Goal: Information Seeking & Learning: Compare options

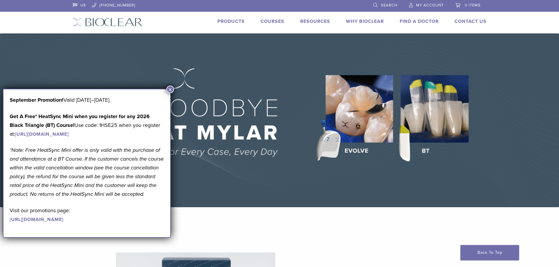
click at [170, 90] on button "×" at bounding box center [170, 90] width 8 height 8
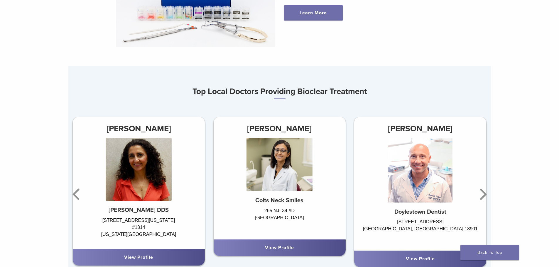
scroll to position [323, 0]
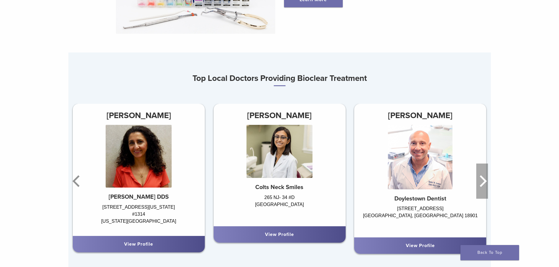
click at [486, 185] on icon "Next" at bounding box center [482, 181] width 12 height 35
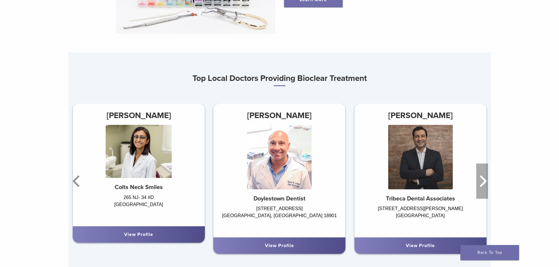
click at [486, 185] on icon "Next" at bounding box center [482, 181] width 12 height 35
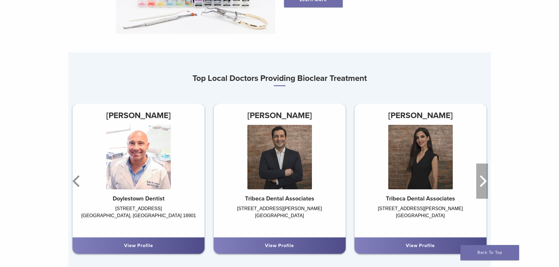
click at [486, 185] on icon "Next" at bounding box center [482, 181] width 12 height 35
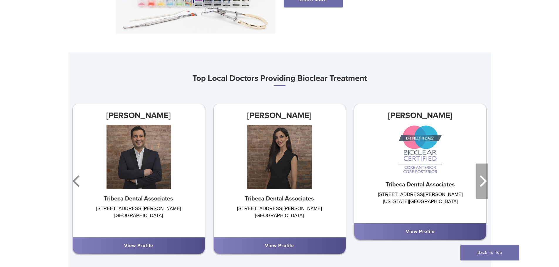
click at [486, 185] on icon "Next" at bounding box center [482, 181] width 12 height 35
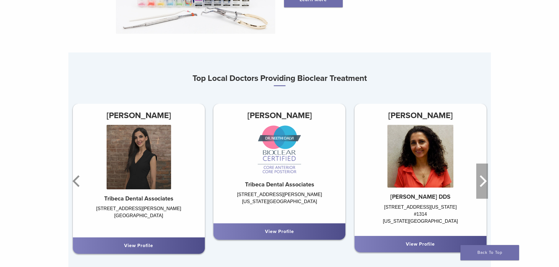
click at [486, 185] on icon "Next" at bounding box center [482, 181] width 12 height 35
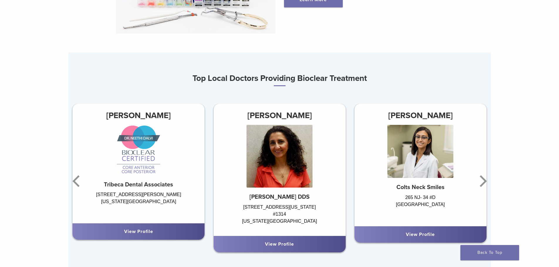
click at [421, 116] on h3 "Dr. Dilini Peiris" at bounding box center [421, 116] width 132 height 14
click at [425, 232] on div "View Profile" at bounding box center [420, 234] width 123 height 7
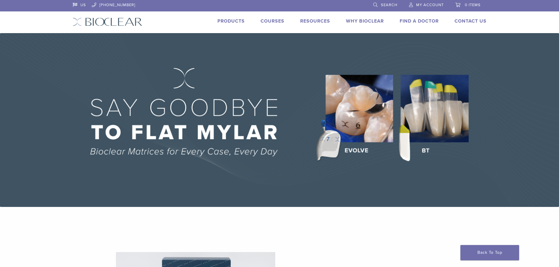
scroll to position [0, 0]
click at [220, 23] on link "Products" at bounding box center [231, 21] width 27 height 6
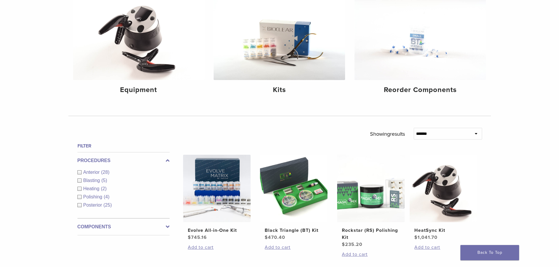
scroll to position [88, 0]
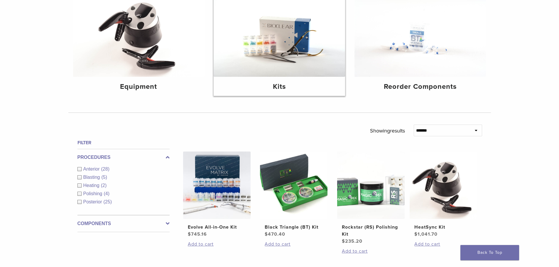
click at [279, 71] on img at bounding box center [280, 33] width 132 height 88
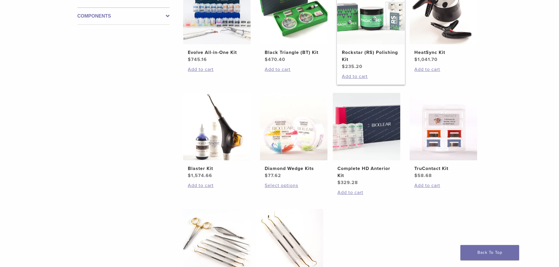
scroll to position [88, 0]
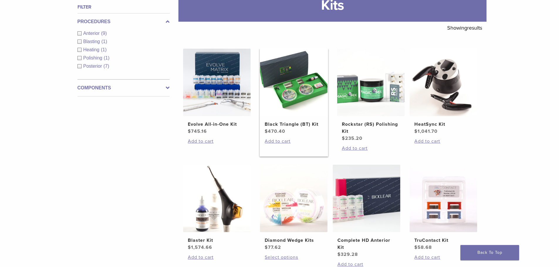
click at [303, 86] on img at bounding box center [294, 83] width 68 height 68
click at [199, 90] on img at bounding box center [217, 83] width 68 height 68
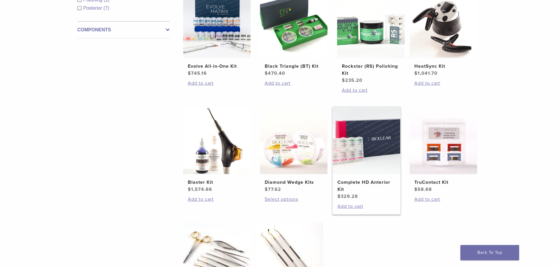
scroll to position [147, 0]
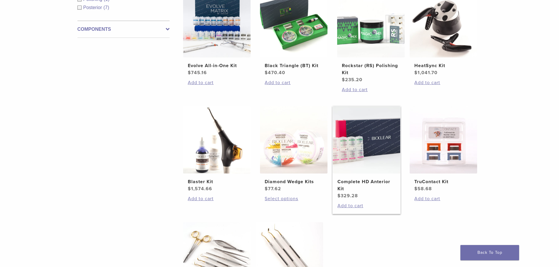
click at [360, 160] on img at bounding box center [367, 140] width 68 height 68
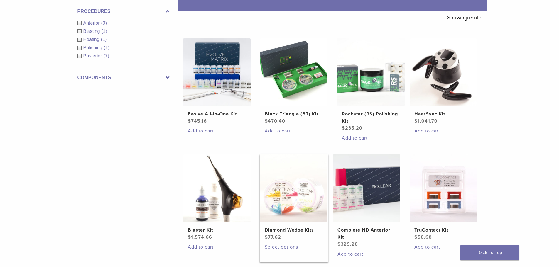
scroll to position [88, 0]
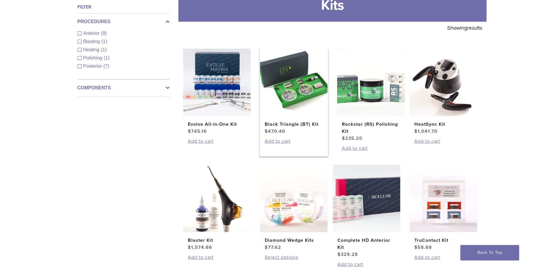
click at [312, 113] on img at bounding box center [294, 83] width 68 height 68
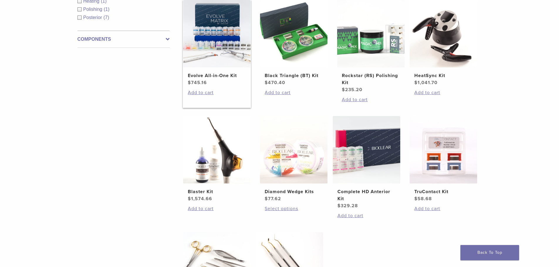
scroll to position [147, 0]
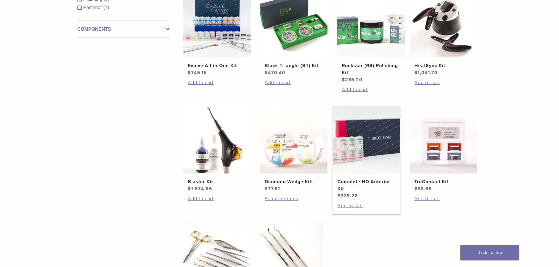
click at [346, 147] on img at bounding box center [367, 140] width 68 height 68
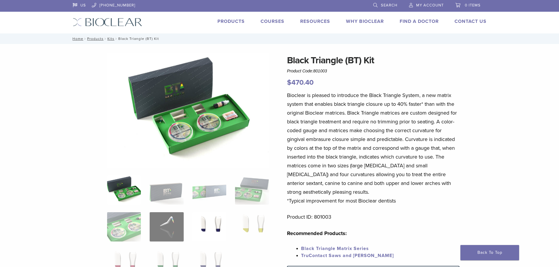
click at [212, 235] on img at bounding box center [210, 227] width 34 height 29
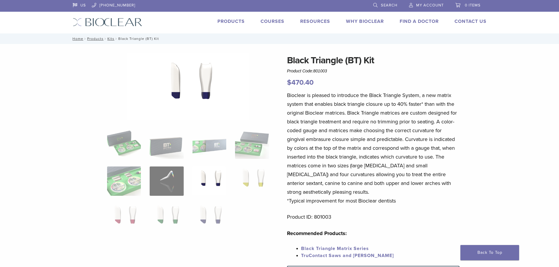
click at [225, 187] on img at bounding box center [210, 181] width 34 height 29
click at [150, 183] on img at bounding box center [167, 181] width 34 height 29
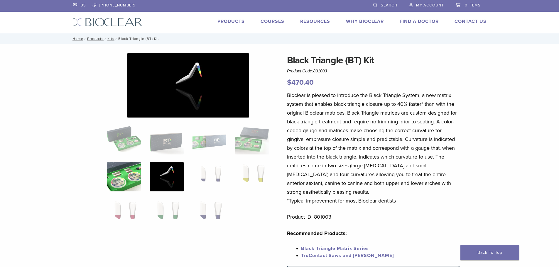
click at [134, 178] on img at bounding box center [124, 176] width 34 height 29
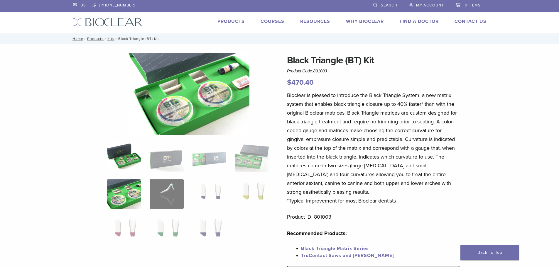
click at [137, 151] on img at bounding box center [124, 157] width 34 height 29
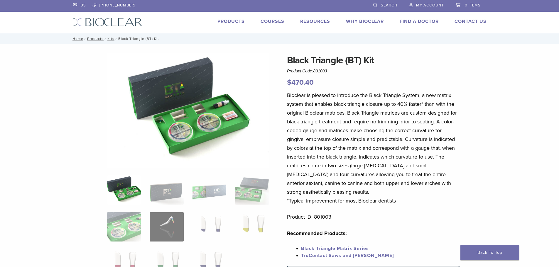
click at [192, 126] on img at bounding box center [188, 110] width 162 height 114
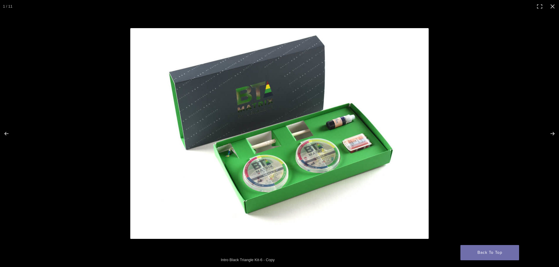
click at [283, 182] on img at bounding box center [279, 133] width 299 height 211
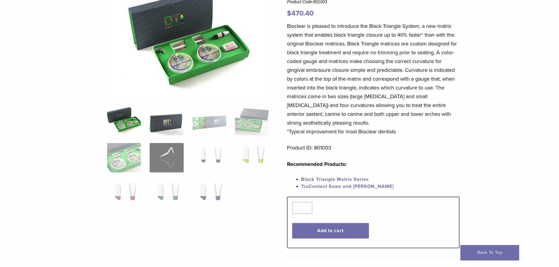
scroll to position [59, 0]
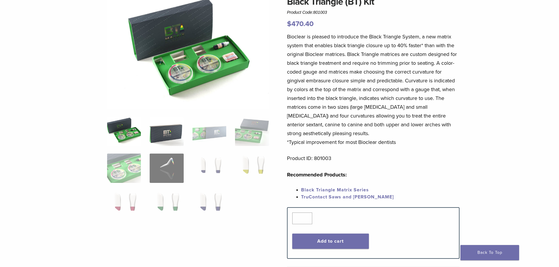
click at [161, 133] on img at bounding box center [167, 131] width 34 height 29
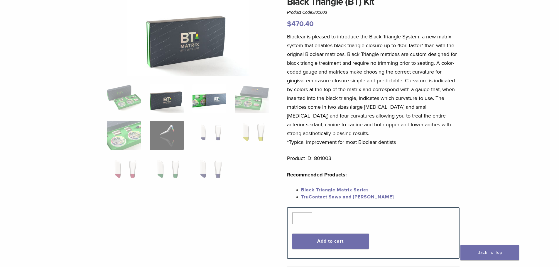
click at [206, 101] on img at bounding box center [210, 98] width 34 height 29
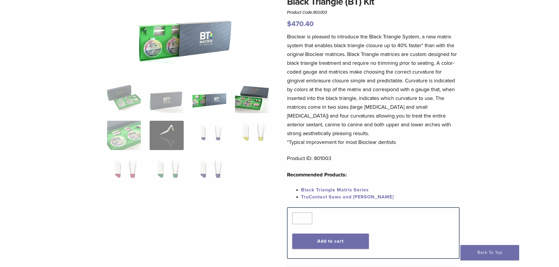
click at [248, 101] on img at bounding box center [252, 98] width 34 height 29
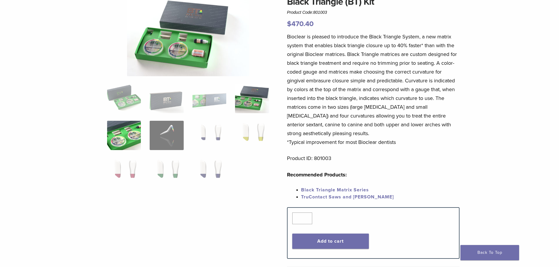
click at [110, 139] on img at bounding box center [124, 135] width 34 height 29
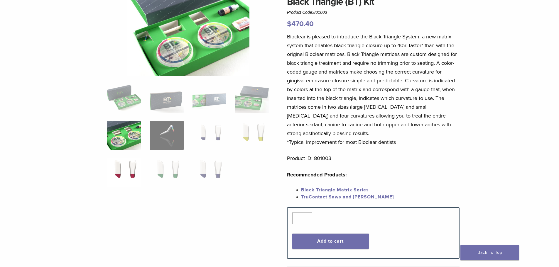
click at [122, 161] on img at bounding box center [124, 172] width 34 height 29
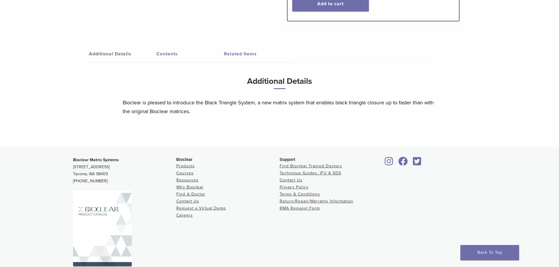
scroll to position [170, 0]
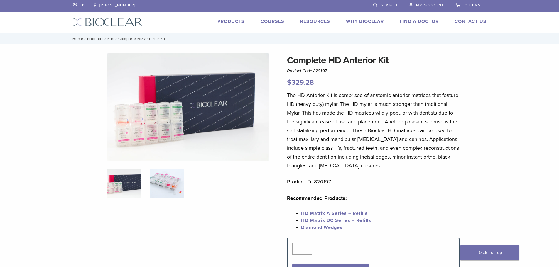
click at [162, 176] on img at bounding box center [167, 183] width 34 height 29
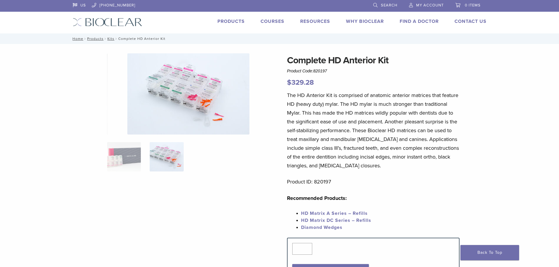
click at [206, 101] on img at bounding box center [188, 93] width 122 height 81
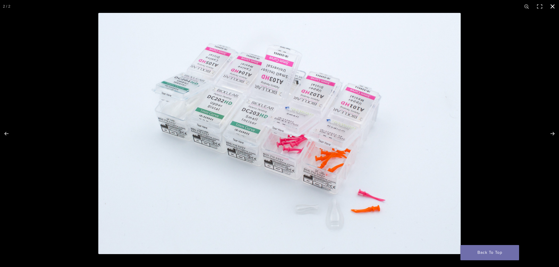
click at [550, 6] on button "Close (Esc)" at bounding box center [552, 6] width 13 height 13
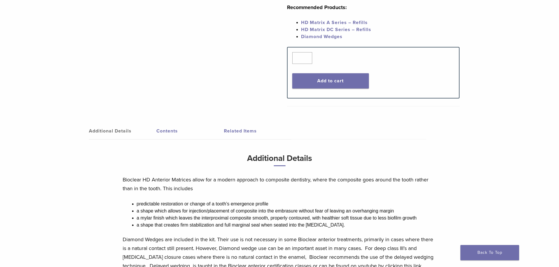
scroll to position [205, 0]
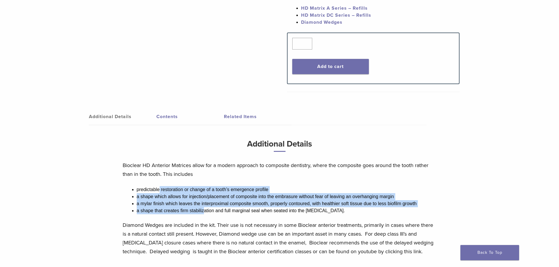
drag, startPoint x: 159, startPoint y: 189, endPoint x: 205, endPoint y: 212, distance: 51.7
click at [205, 212] on ul "predictable restoration or change of a tooth’s emergence profile a shape which …" at bounding box center [287, 200] width 300 height 28
click at [246, 207] on li "a mylar finish which leaves the interproximal composite smooth, properly contou…" at bounding box center [287, 204] width 300 height 7
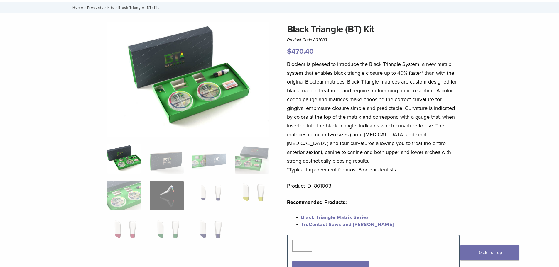
scroll to position [59, 0]
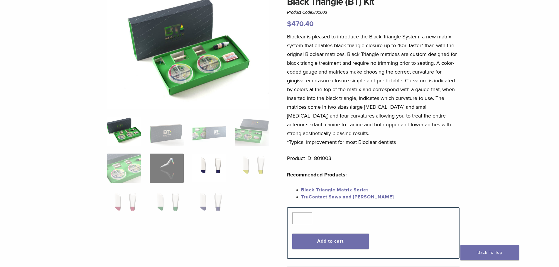
click at [214, 172] on img at bounding box center [210, 168] width 34 height 29
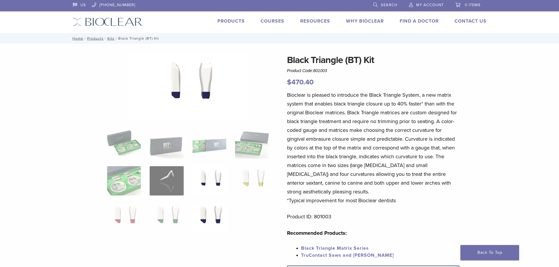
scroll to position [0, 0]
click at [131, 174] on img at bounding box center [124, 181] width 34 height 29
